Goal: Information Seeking & Learning: Learn about a topic

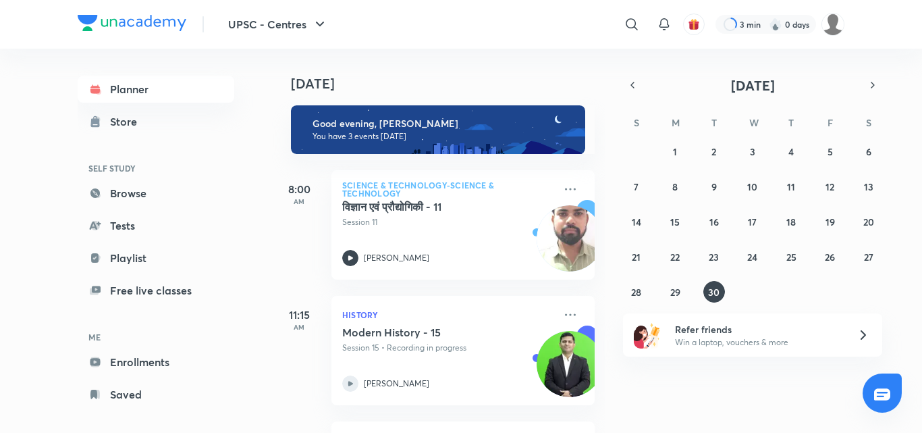
scroll to position [119, 0]
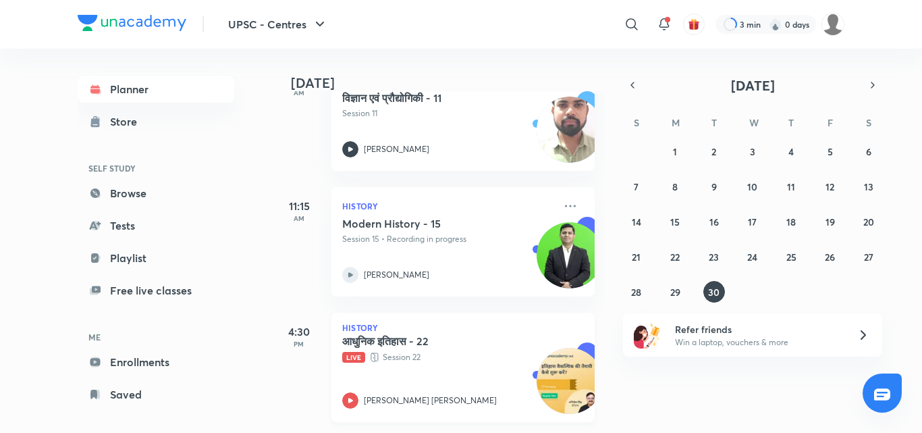
click at [472, 356] on div "आधुनिक इतिहास - 22 Live Session 22 [PERSON_NAME] [PERSON_NAME]" at bounding box center [448, 371] width 212 height 74
click at [677, 289] on abbr "29" at bounding box center [675, 292] width 10 height 13
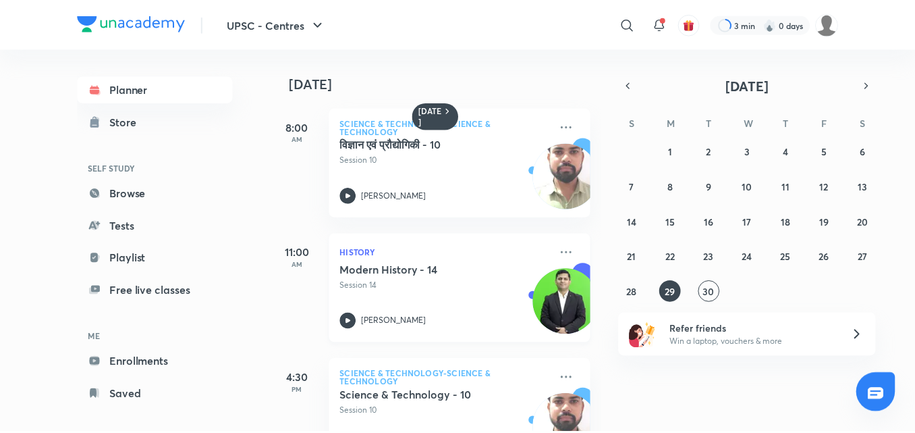
scroll to position [182, 0]
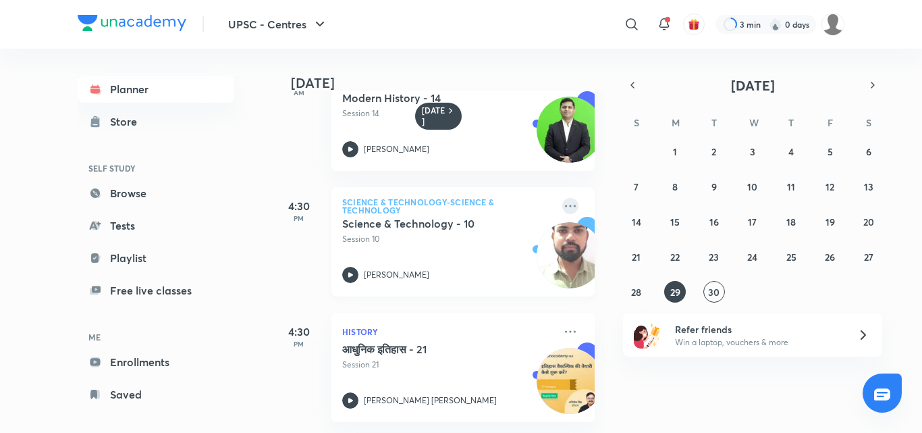
click at [565, 205] on icon at bounding box center [570, 206] width 11 height 2
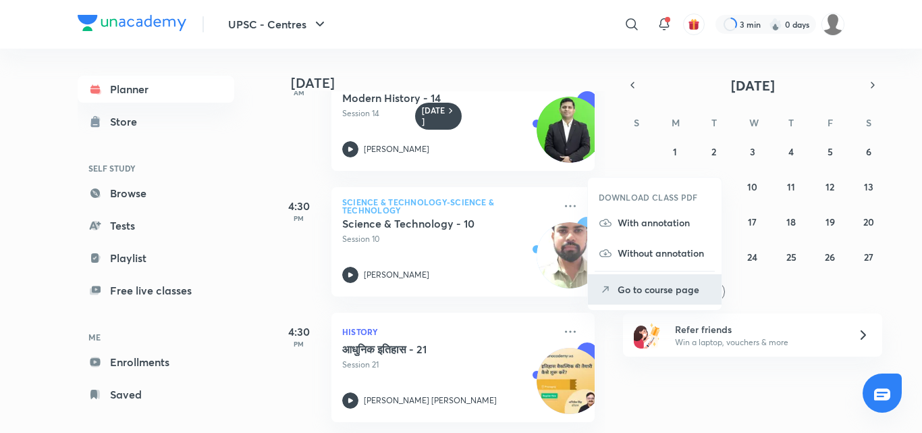
click at [632, 282] on p "Go to course page" at bounding box center [664, 289] width 93 height 14
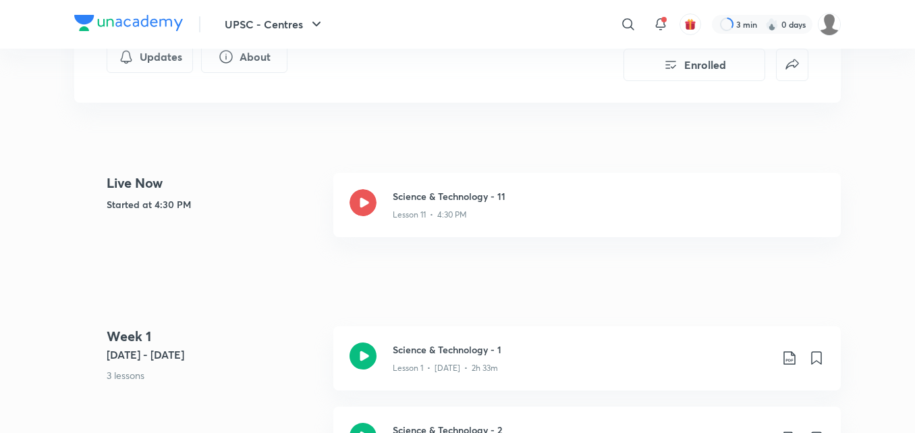
scroll to position [260, 0]
click at [556, 203] on div "Lesson 11 • 4:30 PM" at bounding box center [609, 212] width 432 height 18
